Goal: Check status: Check status

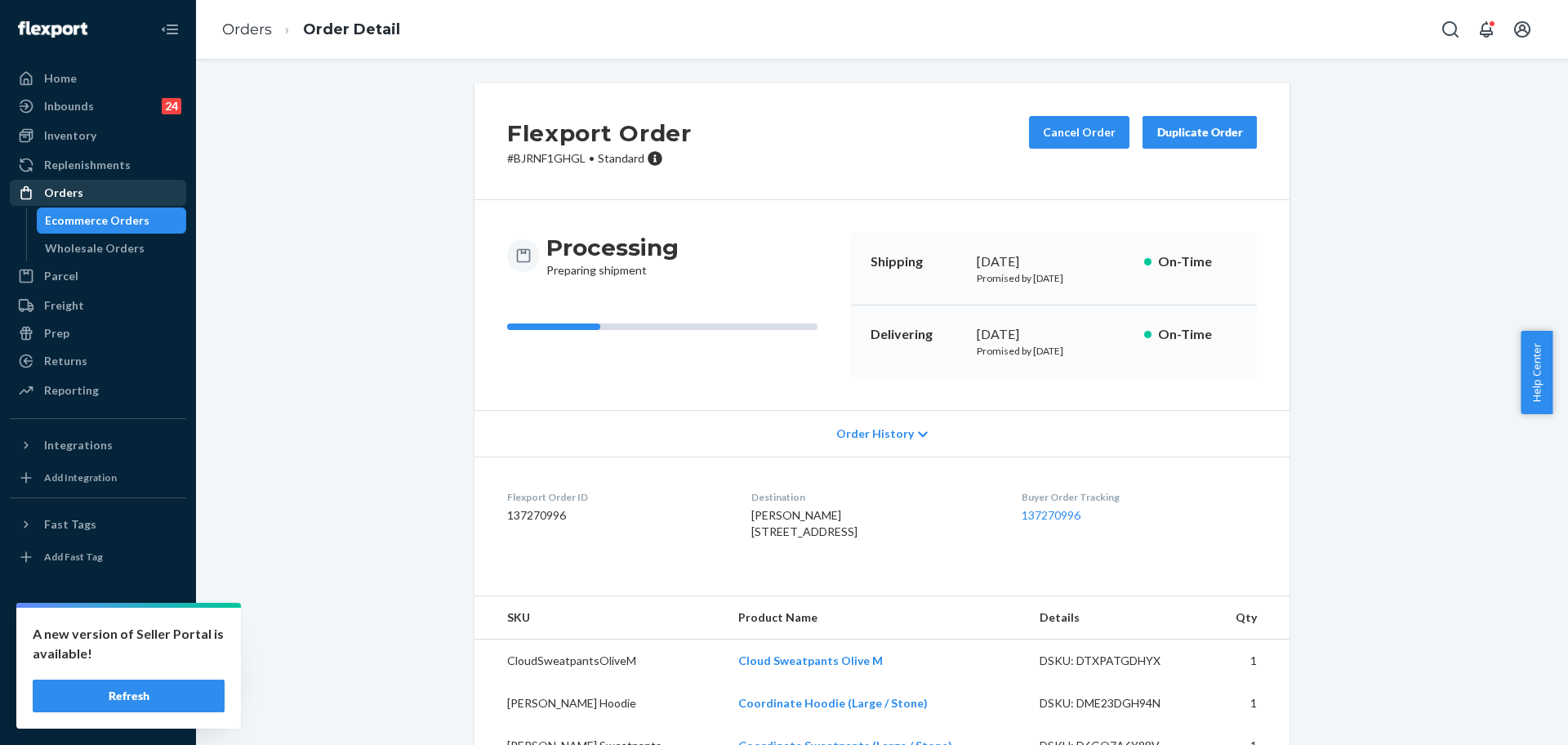
click at [56, 189] on div "Orders" at bounding box center [63, 193] width 39 height 16
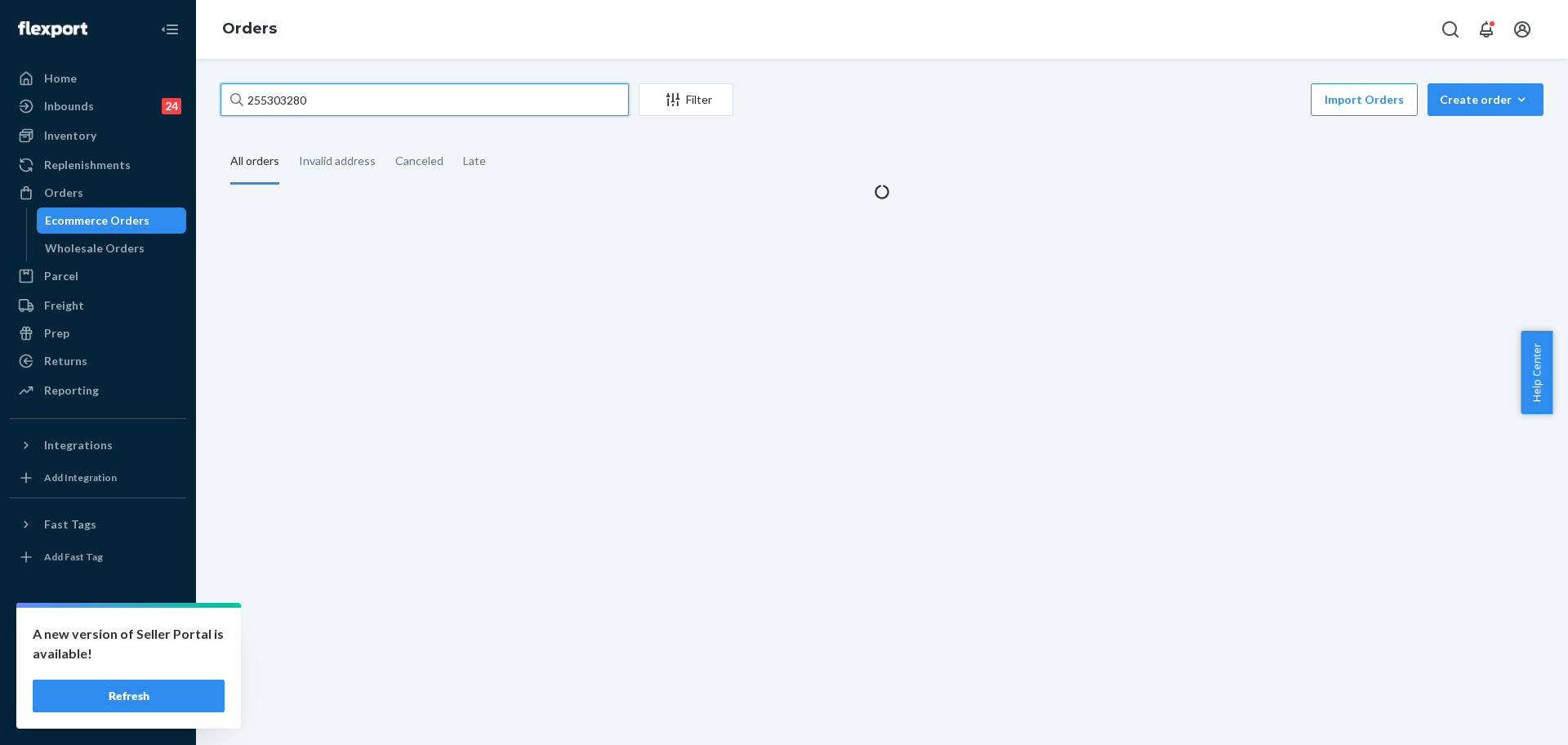
click at [348, 106] on input "255303280" at bounding box center [425, 99] width 409 height 33
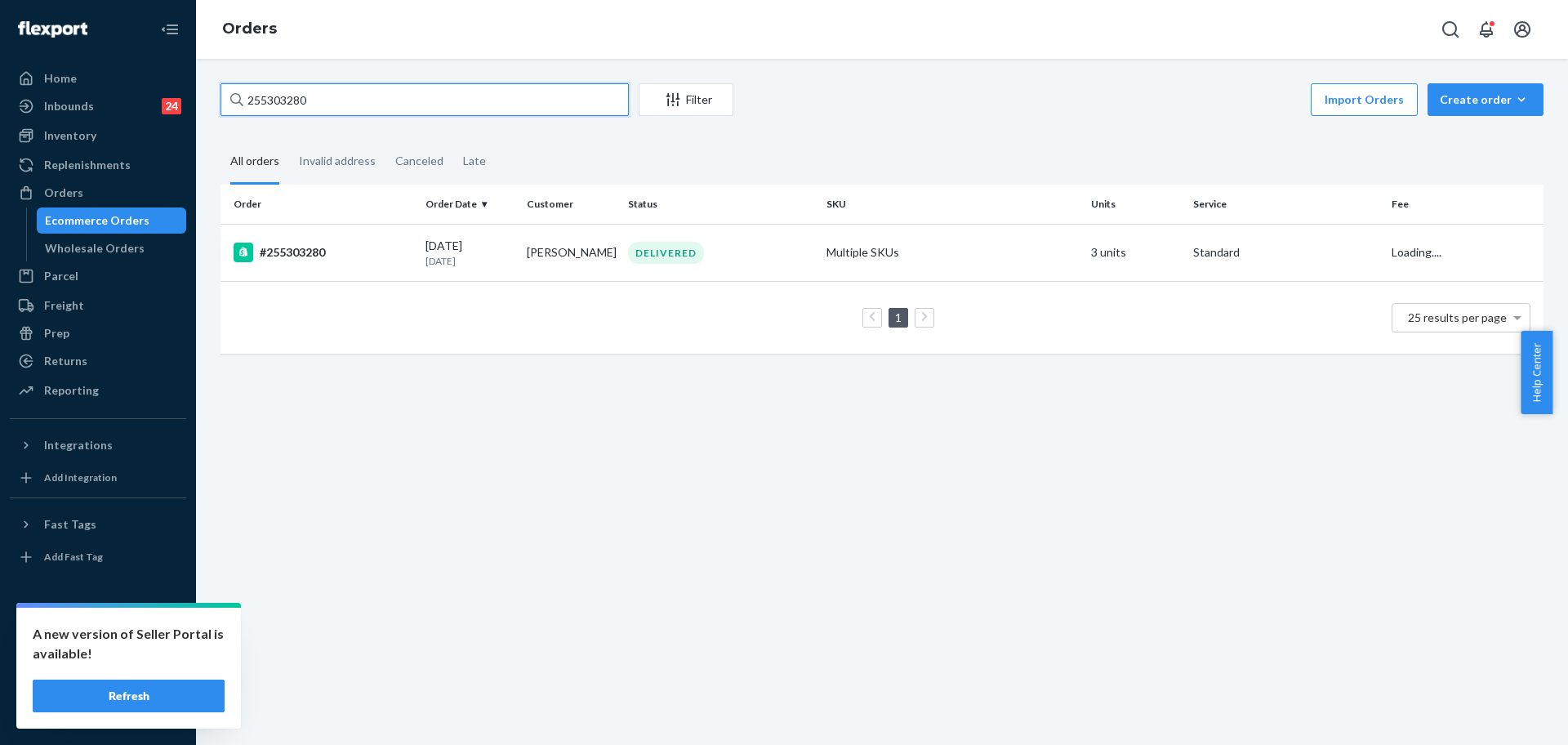
paste input "224173"
type input "255224173"
click at [527, 276] on td "[PERSON_NAME]" at bounding box center [571, 252] width 102 height 57
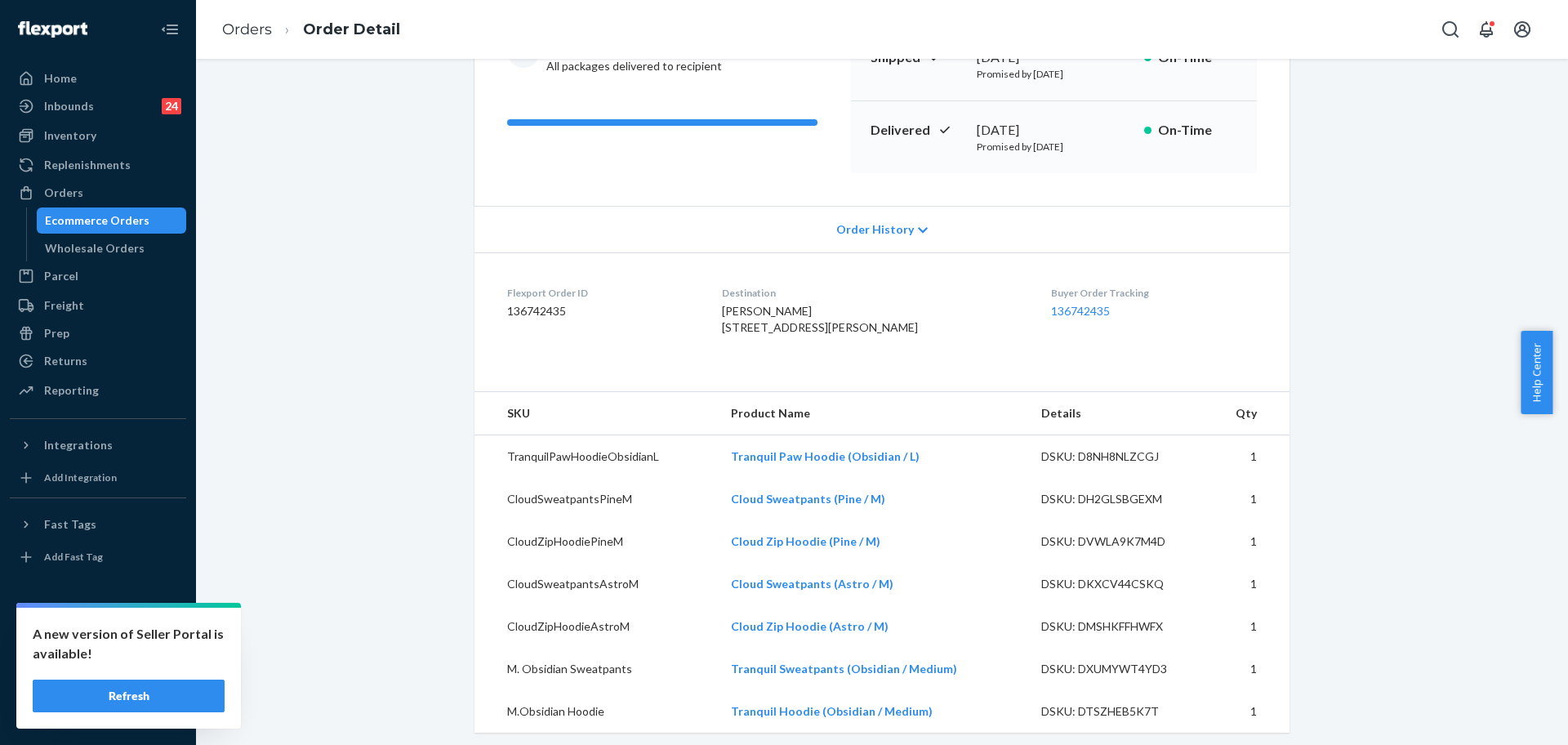
scroll to position [510, 0]
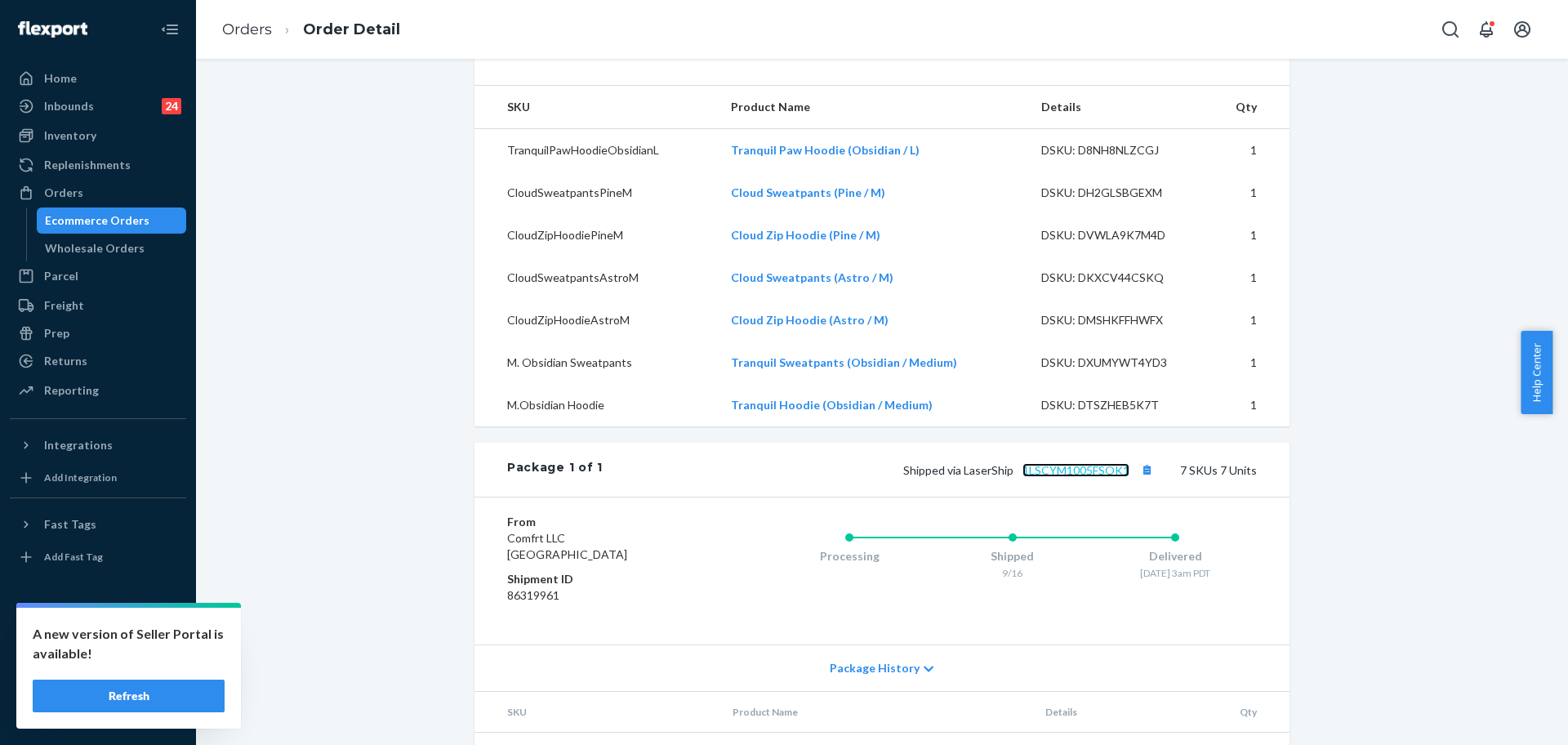
click at [1097, 477] on link "1LSCYM1005FSOK1" at bounding box center [1076, 470] width 107 height 14
click at [76, 193] on div "Orders" at bounding box center [63, 193] width 39 height 16
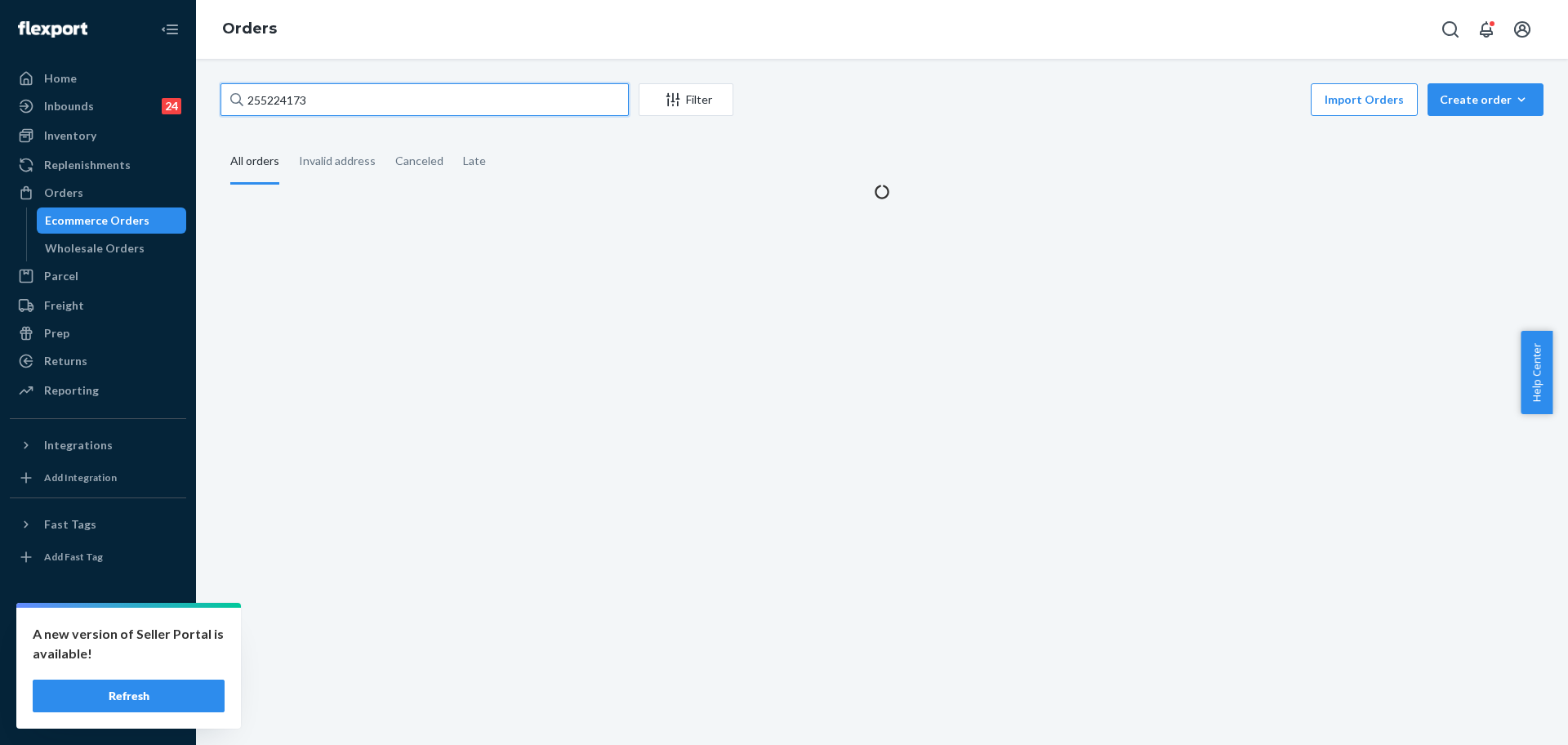
click at [400, 110] on input "255224173" at bounding box center [425, 99] width 409 height 33
click at [400, 108] on input "255224173" at bounding box center [425, 99] width 409 height 33
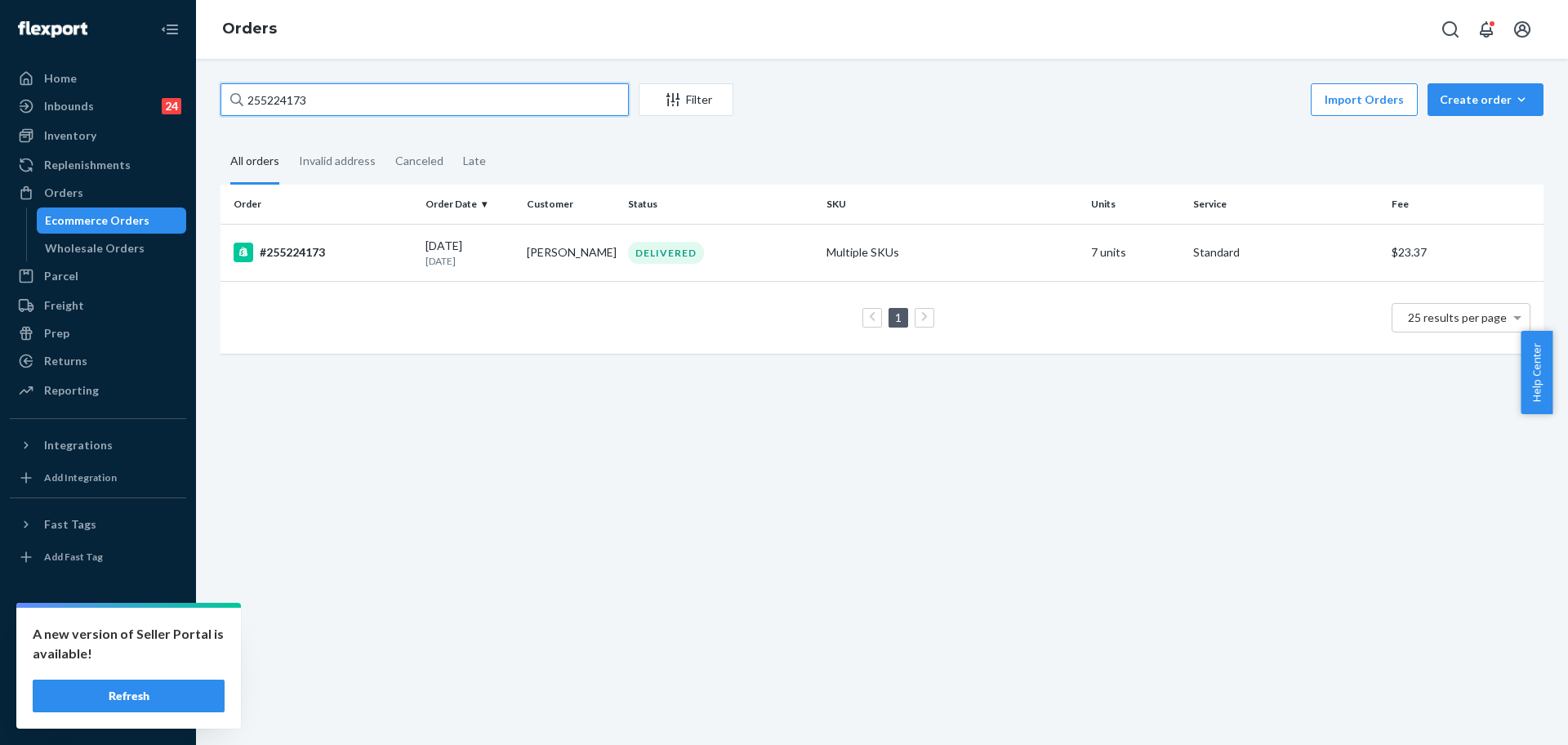
paste input "303174"
type input "255303174"
click at [455, 250] on div "[DATE] [DATE]" at bounding box center [469, 252] width 88 height 30
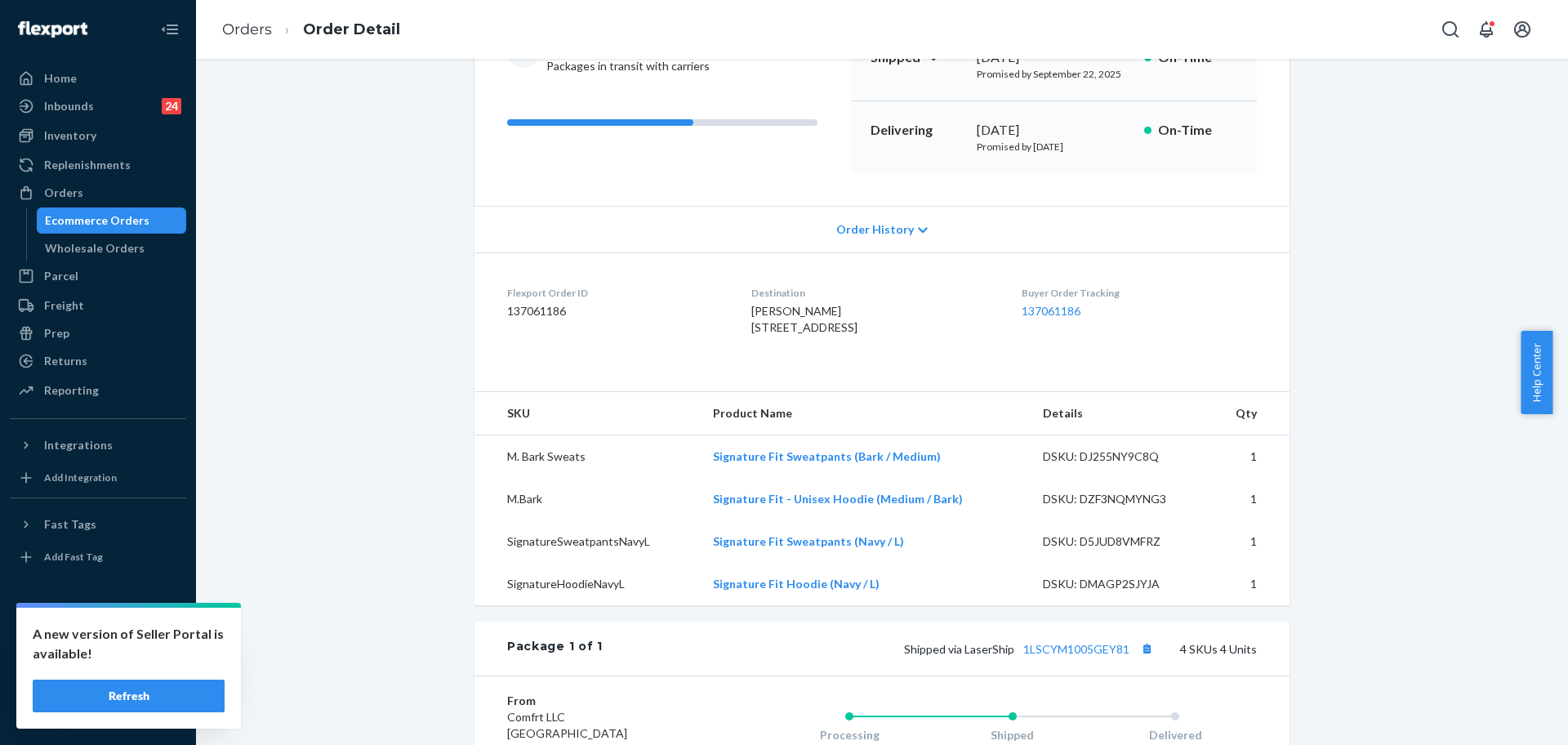
scroll to position [409, 0]
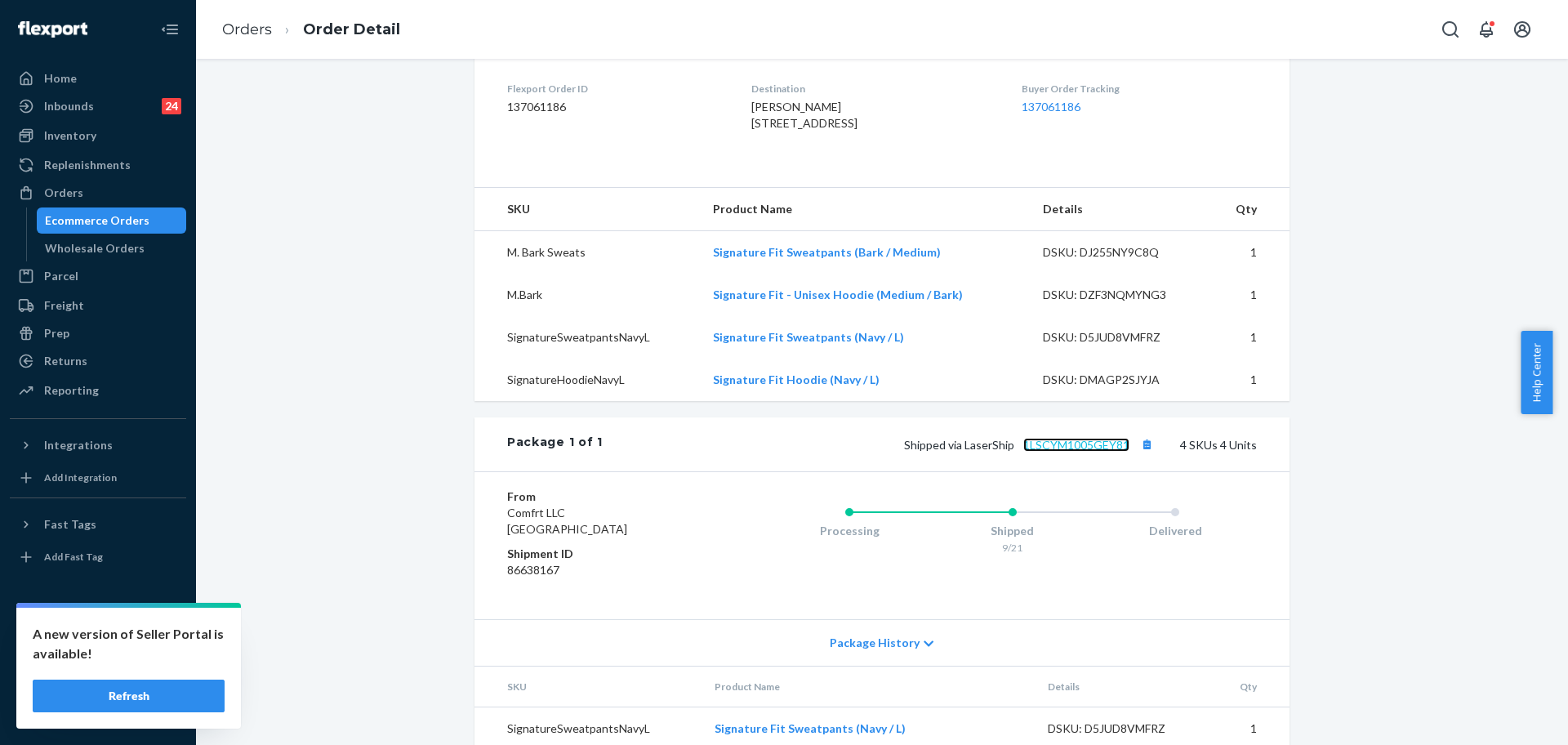
click at [1088, 451] on link "1LSCYM1005GEY81" at bounding box center [1076, 445] width 106 height 14
